Goal: Transaction & Acquisition: Purchase product/service

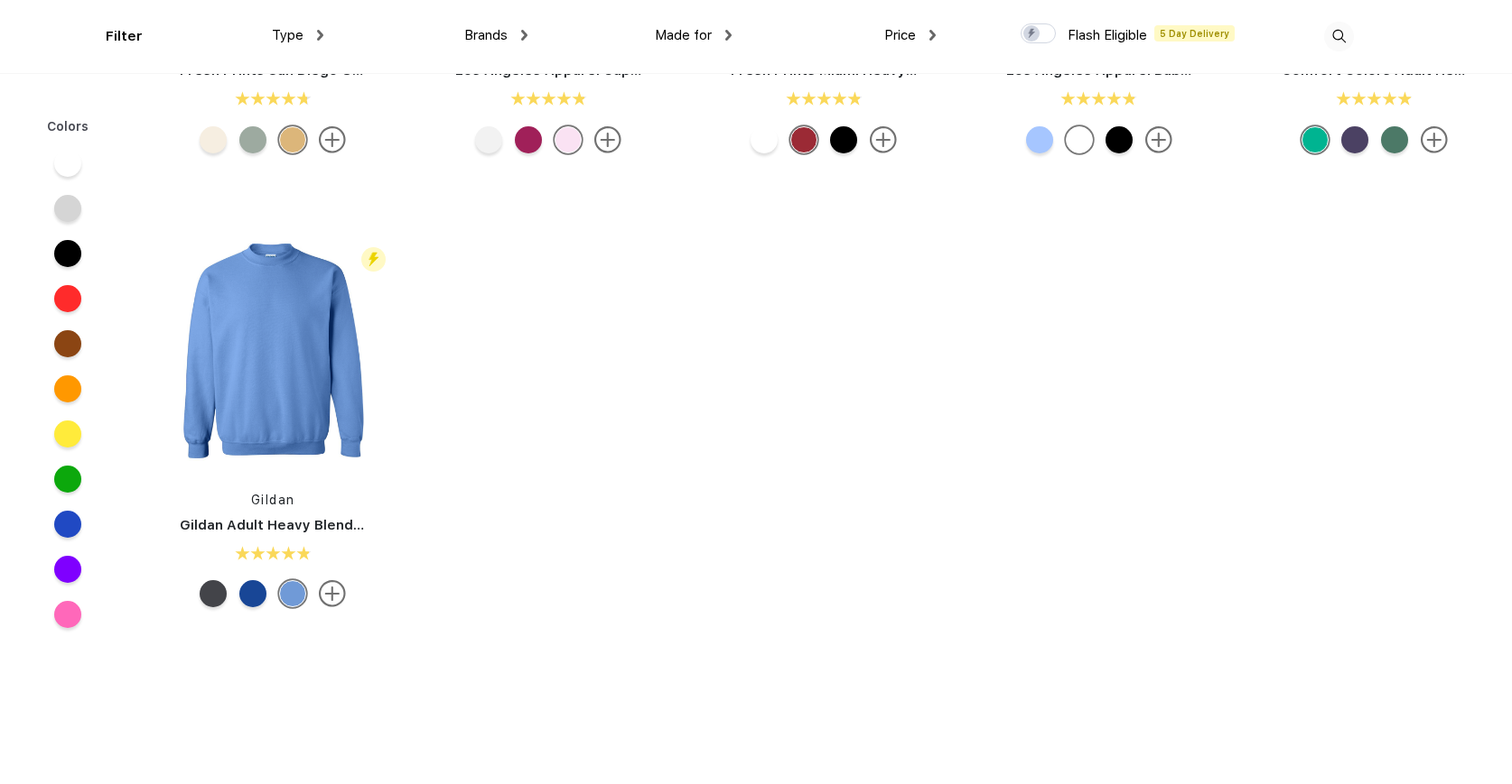
scroll to position [1251, 0]
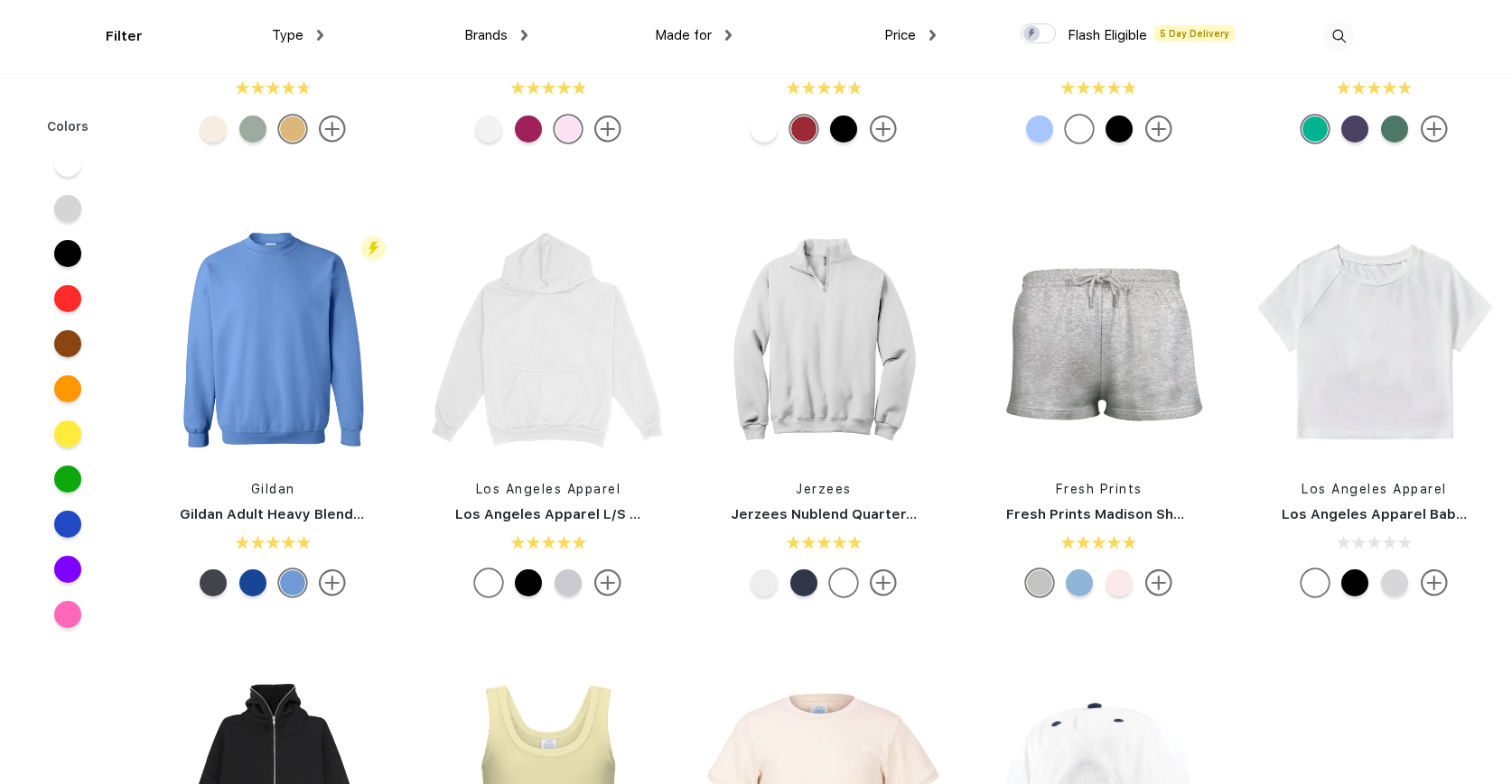
click at [567, 587] on div at bounding box center [568, 584] width 27 height 27
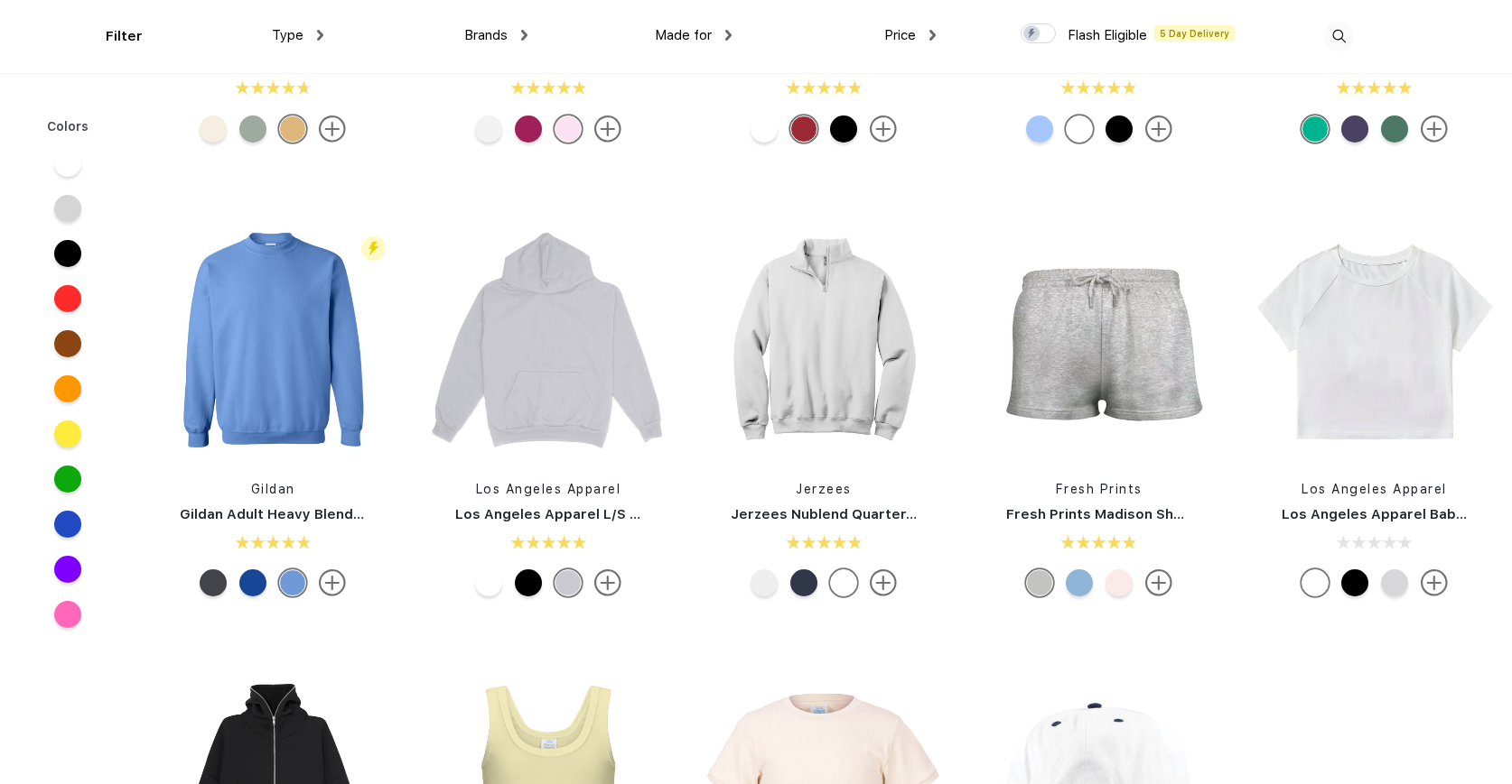
click at [536, 588] on div at bounding box center [528, 584] width 27 height 27
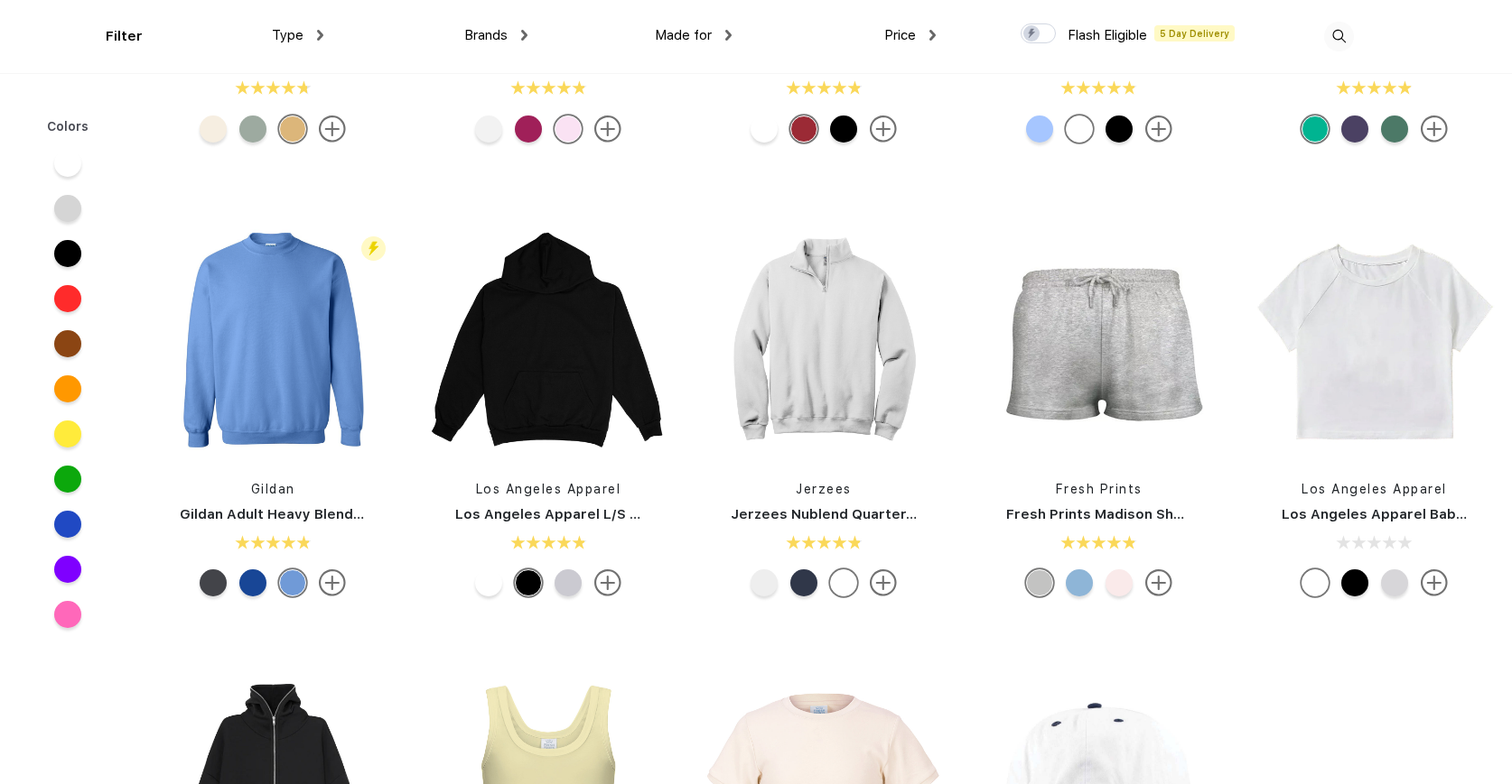
click at [480, 590] on div at bounding box center [489, 584] width 27 height 27
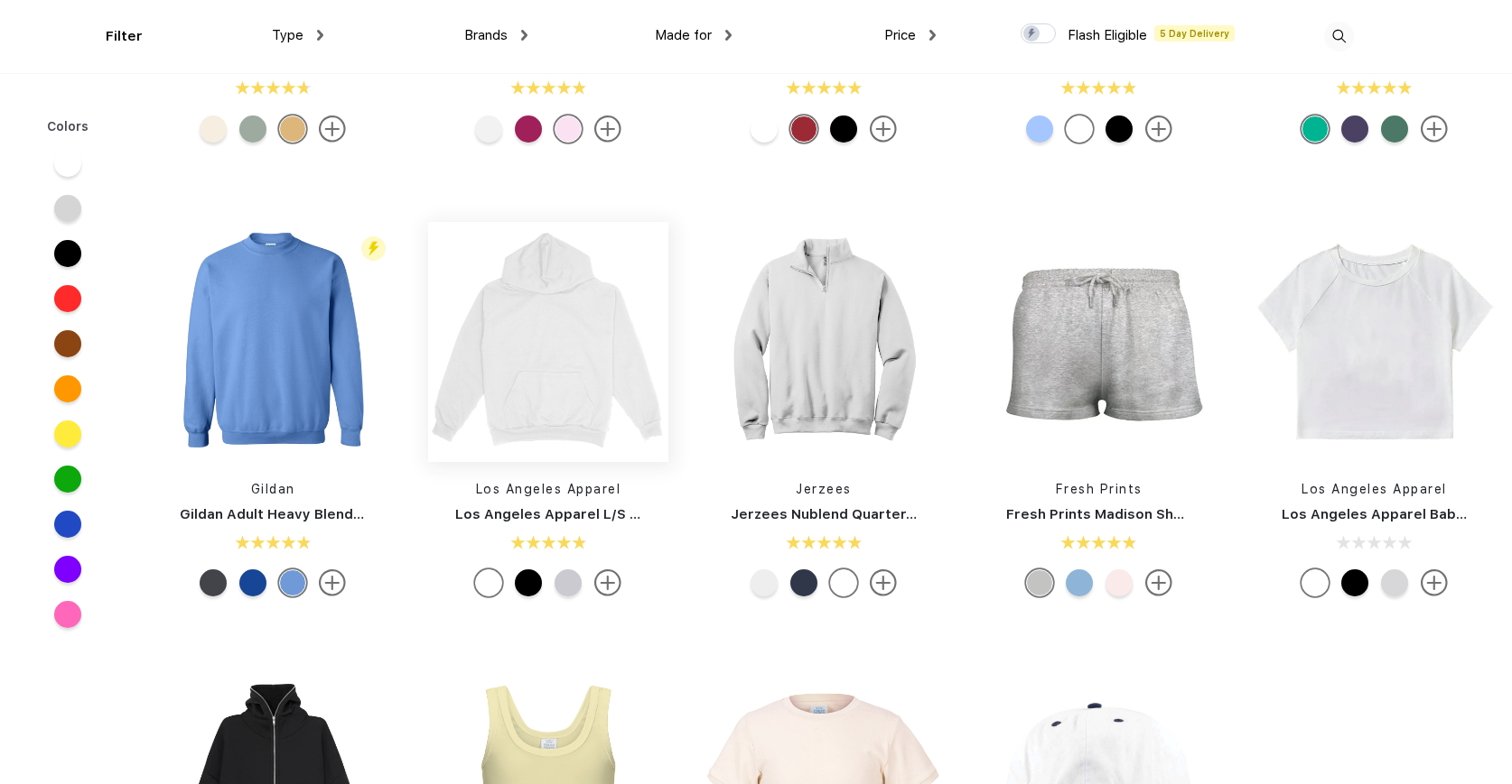
click at [555, 417] on img at bounding box center [548, 341] width 241 height 240
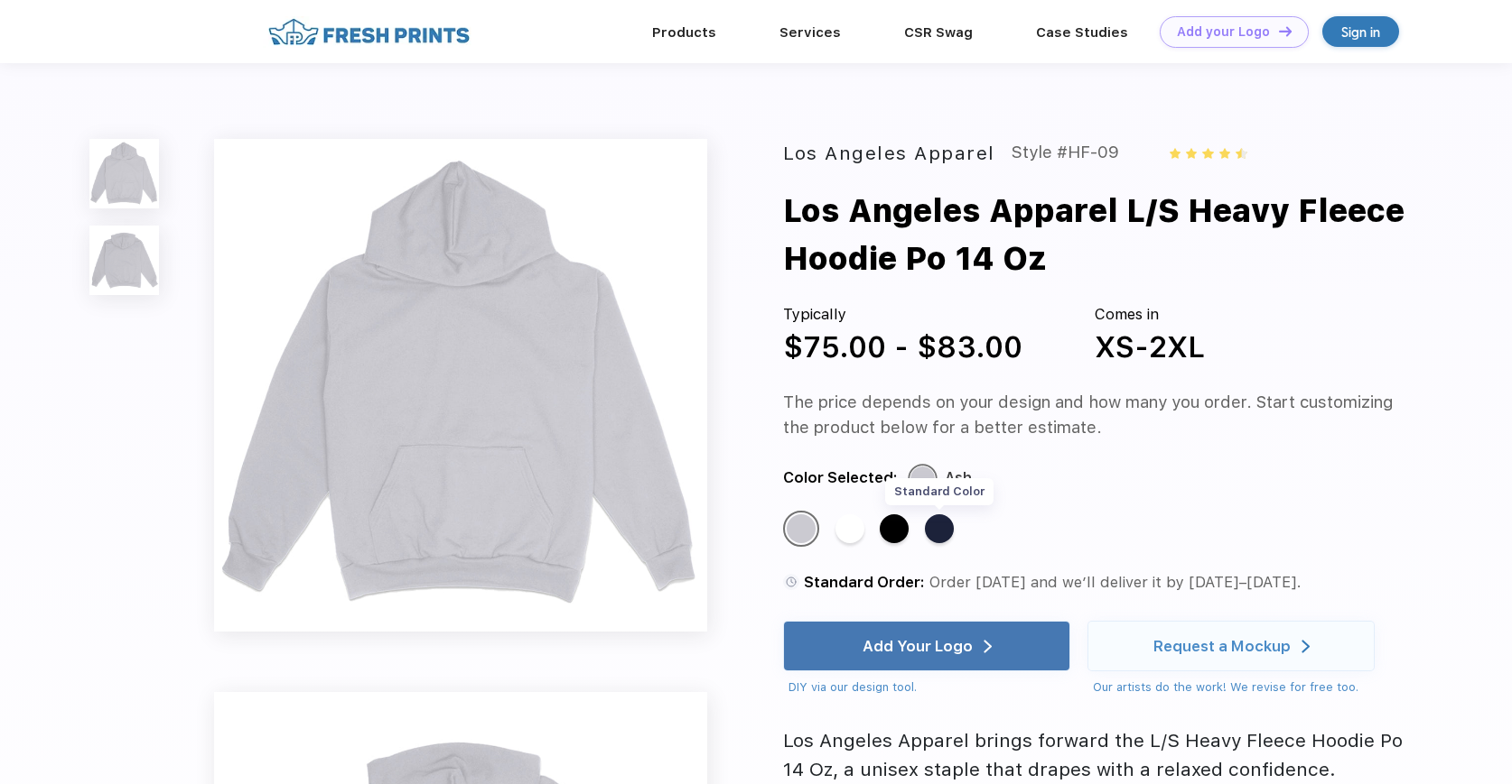
click at [940, 536] on div "Standard Color" at bounding box center [939, 528] width 28 height 28
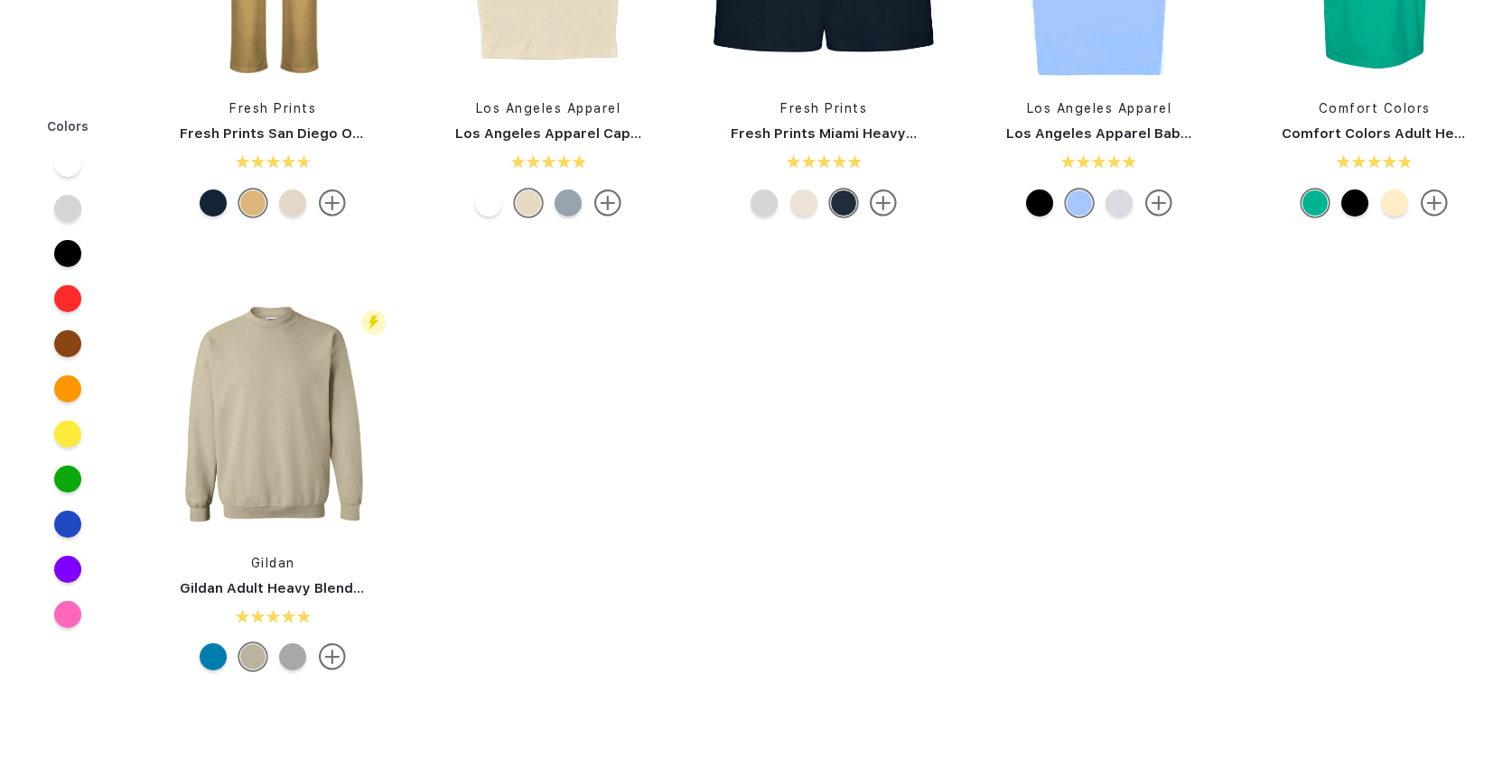
scroll to position [780, 0]
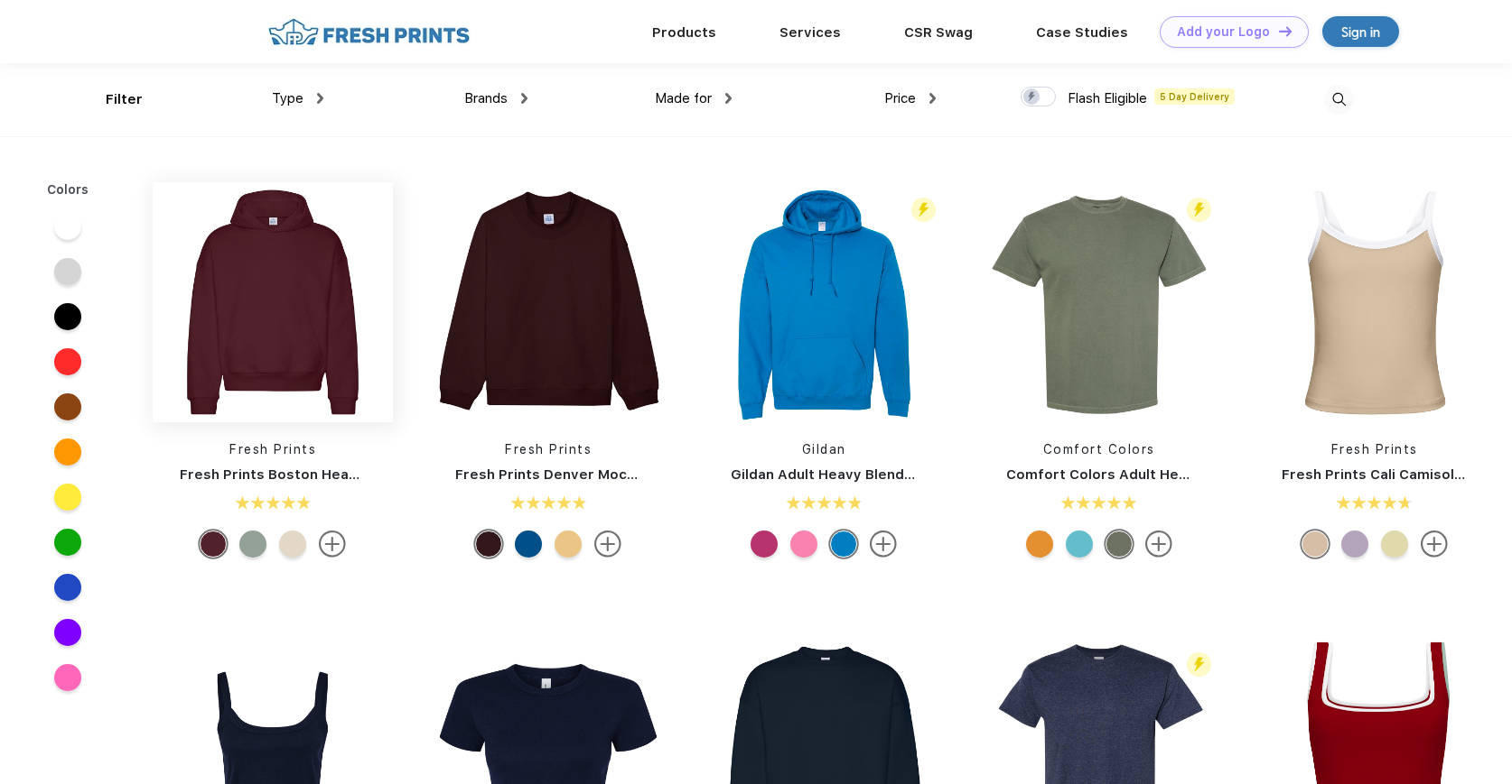
click at [321, 378] on img at bounding box center [272, 302] width 241 height 240
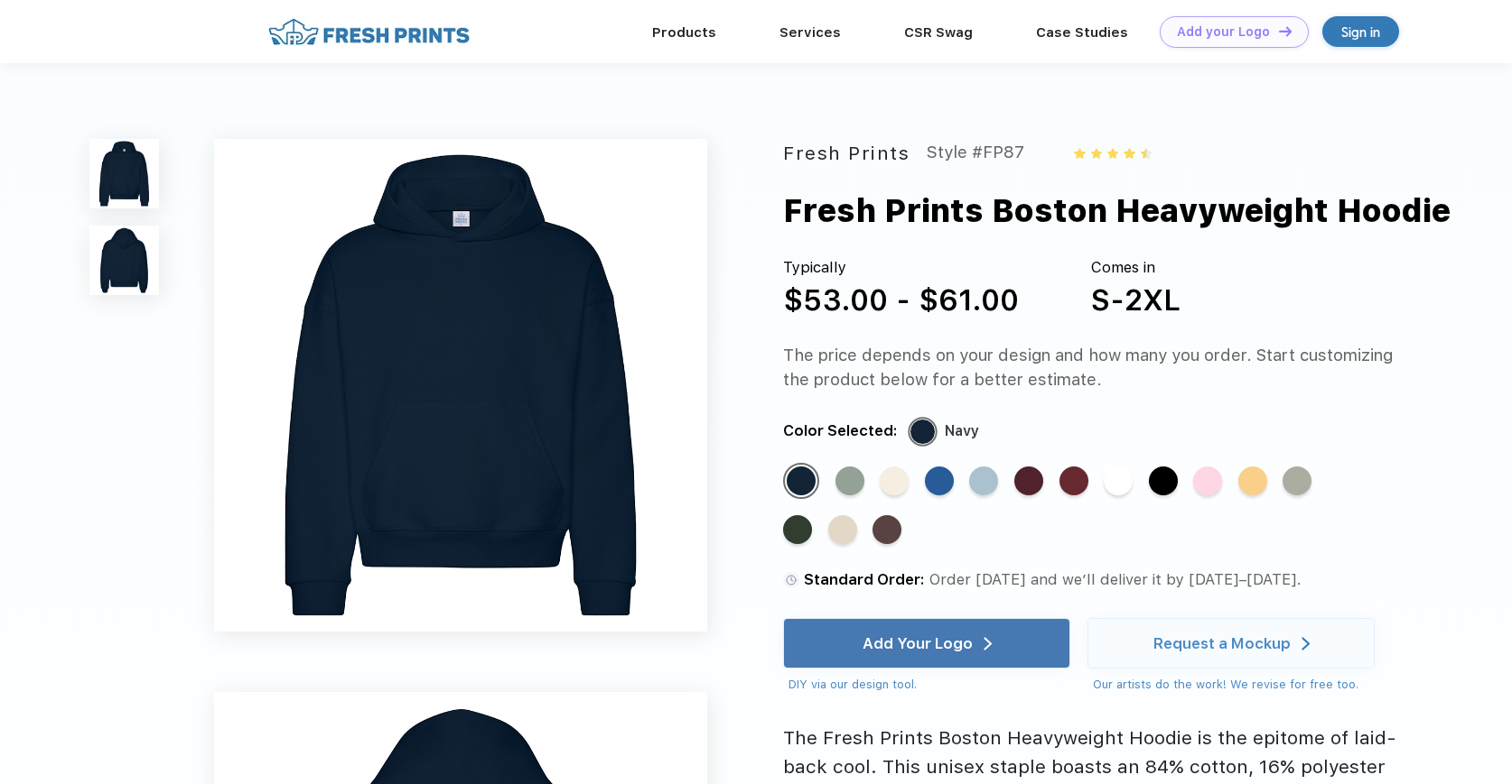
click at [1218, 469] on div "Standard Color" at bounding box center [1207, 481] width 28 height 28
click at [1209, 487] on div "Standard Color" at bounding box center [1207, 481] width 28 height 28
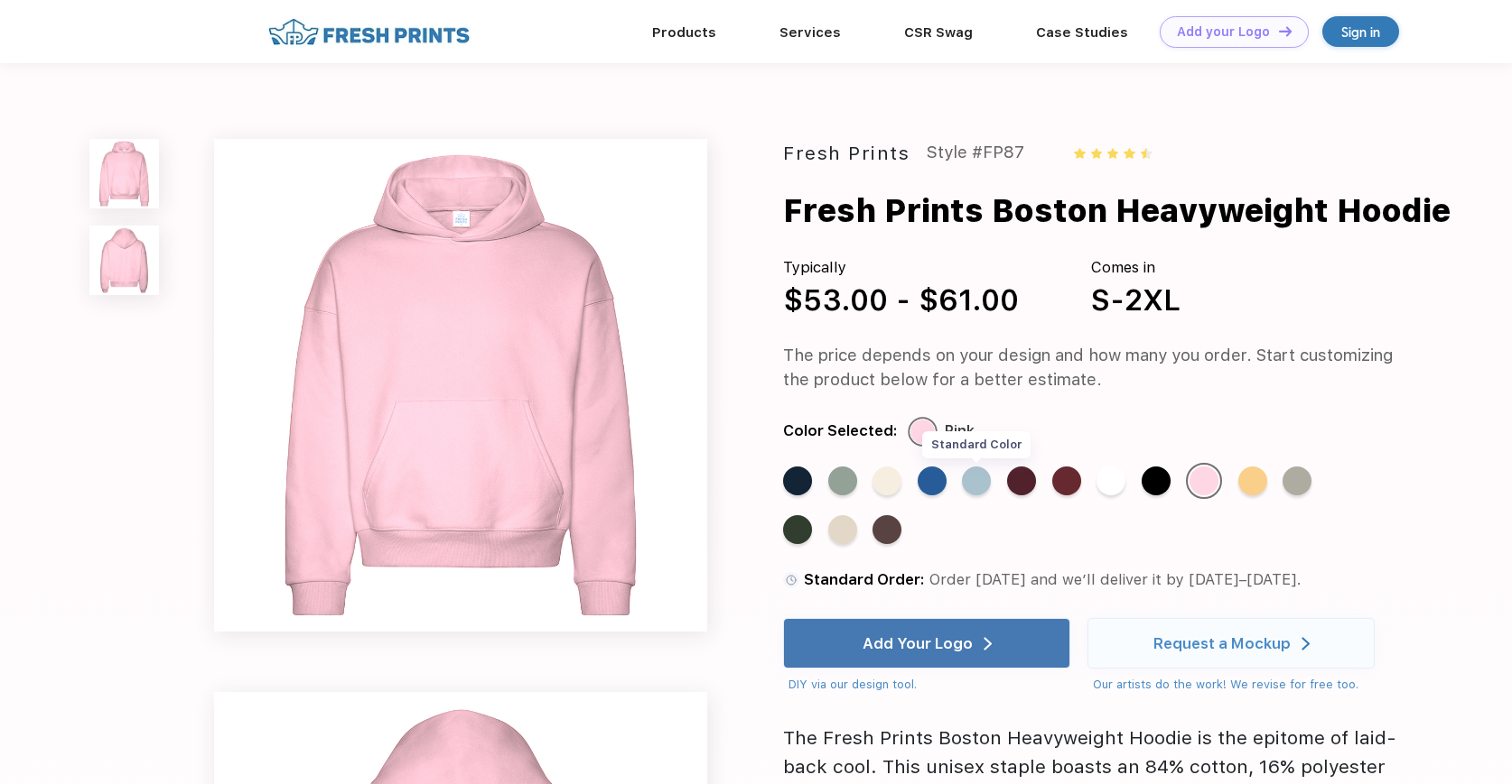
click at [979, 480] on div "Standard Color" at bounding box center [976, 481] width 28 height 28
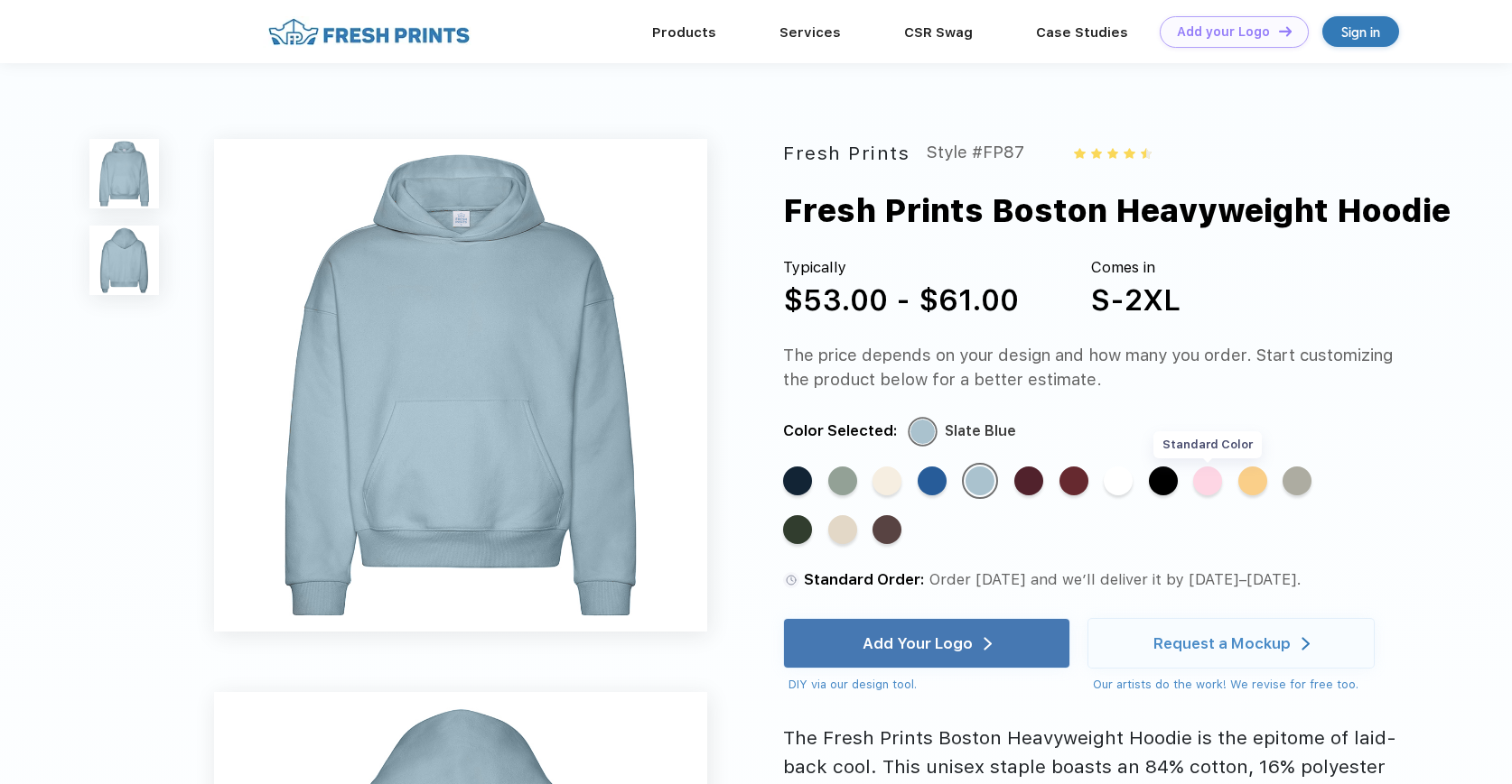
click at [1203, 488] on div "Standard Color" at bounding box center [1207, 481] width 28 height 28
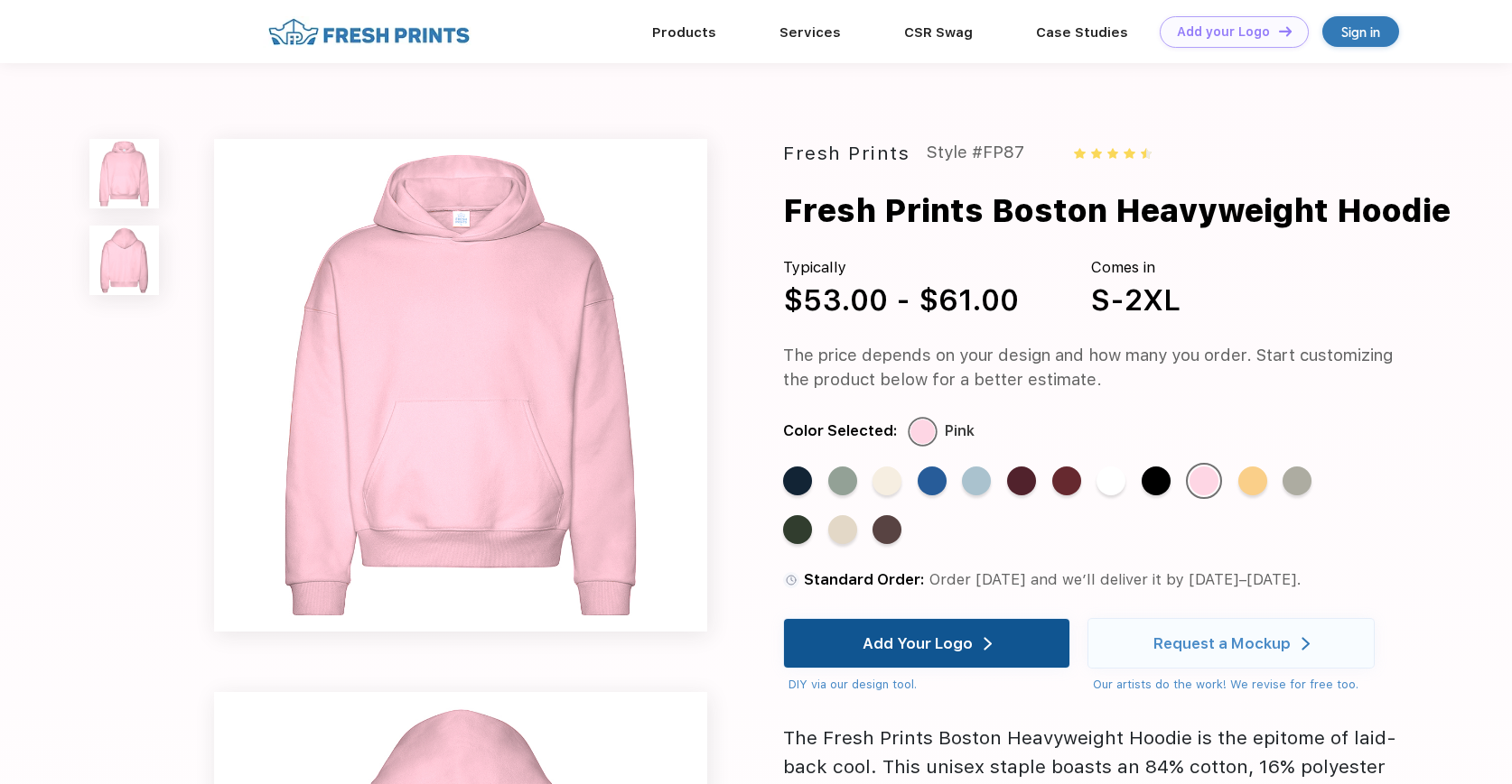
click at [983, 660] on div "Add Your Logo" at bounding box center [928, 644] width 130 height 49
